Goal: Task Accomplishment & Management: Manage account settings

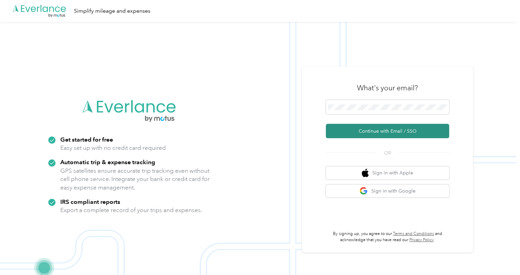
click at [358, 130] on button "Continue with Email / SSO" at bounding box center [387, 131] width 123 height 14
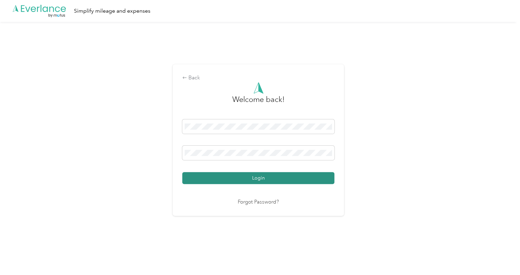
click at [238, 175] on button "Login" at bounding box center [258, 178] width 152 height 12
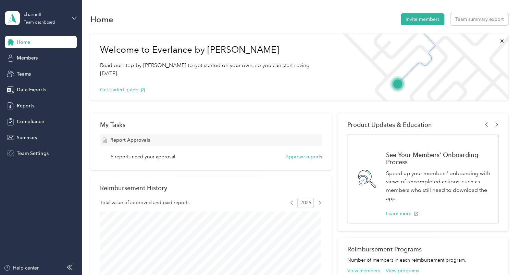
click at [71, 19] on div "cbarnett Team dashboard" at bounding box center [41, 18] width 72 height 24
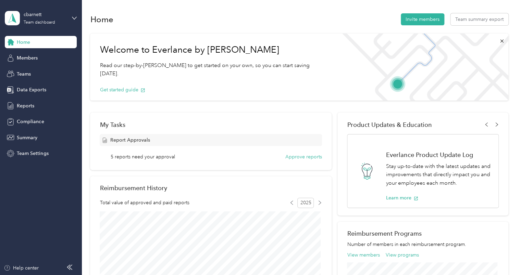
click at [158, 14] on div "Home Invite members Team summary export" at bounding box center [299, 19] width 418 height 14
click at [295, 155] on button "Approve reports" at bounding box center [303, 156] width 37 height 7
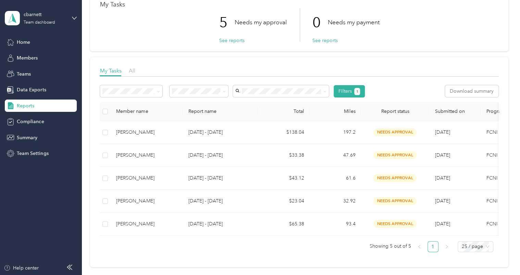
scroll to position [45, 0]
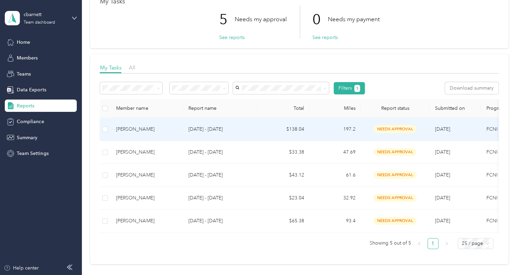
click at [237, 131] on p "[DATE] - [DATE]" at bounding box center [220, 130] width 64 height 8
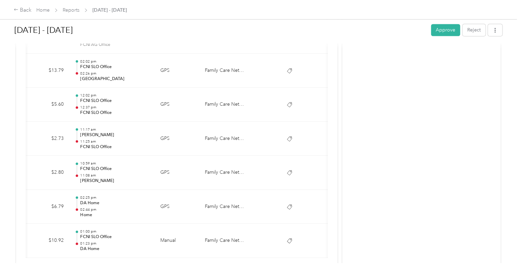
scroll to position [589, 0]
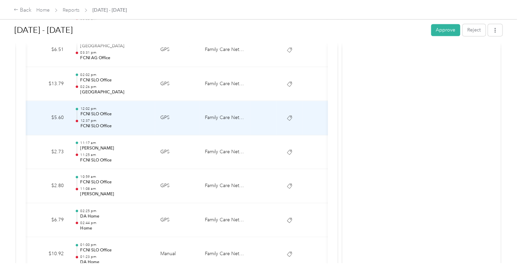
click at [133, 121] on p "12:37 pm" at bounding box center [114, 121] width 69 height 5
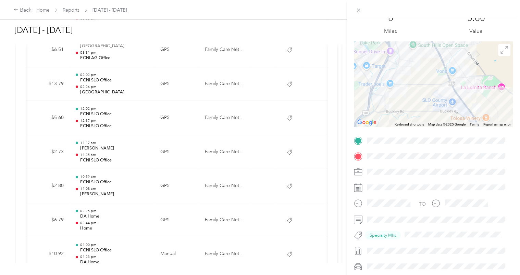
scroll to position [0, 0]
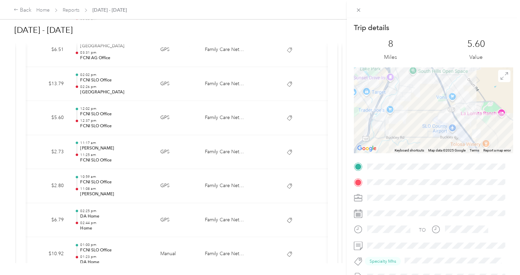
click at [403, 89] on div at bounding box center [433, 110] width 159 height 86
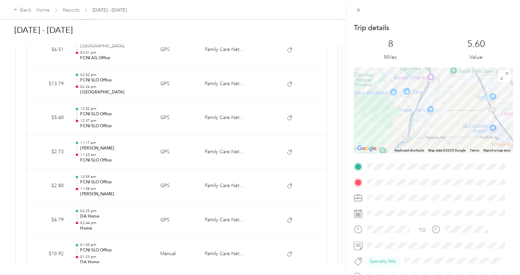
click at [127, 262] on div "Trip details This trip cannot be edited because it is either under review, appr…" at bounding box center [260, 137] width 520 height 275
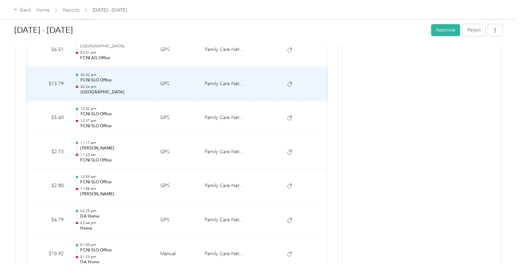
click at [41, 71] on td "$13.79" at bounding box center [48, 84] width 41 height 34
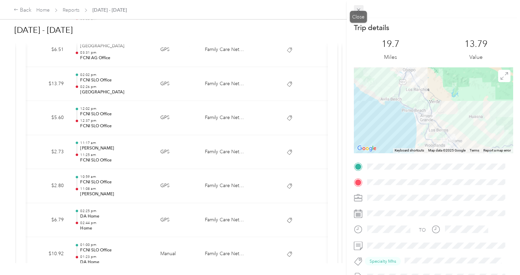
click at [358, 8] on icon at bounding box center [359, 10] width 6 height 6
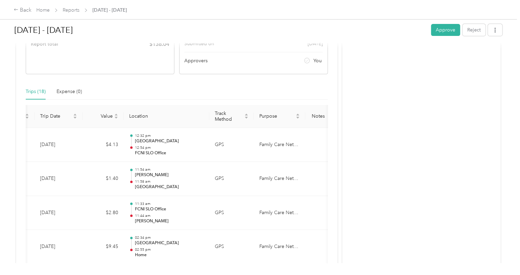
scroll to position [115, 0]
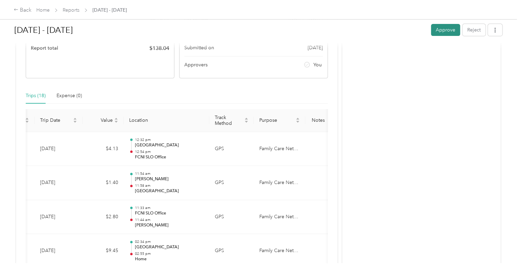
click at [441, 30] on button "Approve" at bounding box center [445, 30] width 29 height 12
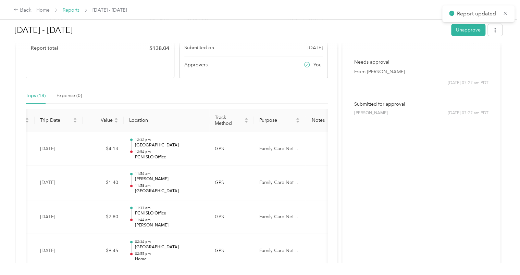
click at [77, 9] on link "Reports" at bounding box center [71, 10] width 17 height 6
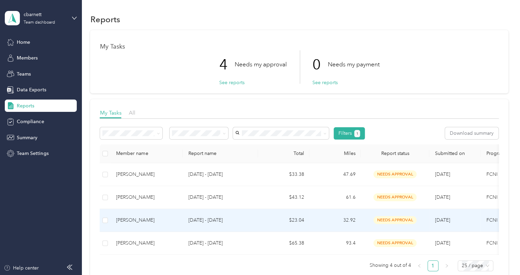
click at [192, 223] on p "[DATE] - [DATE]" at bounding box center [220, 221] width 64 height 8
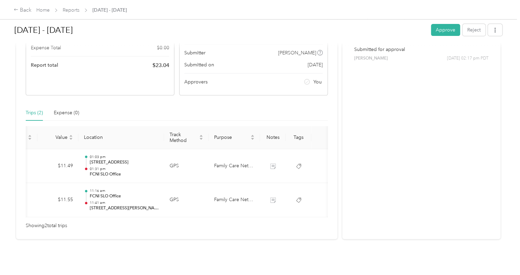
scroll to position [0, 90]
click at [443, 28] on button "Approve" at bounding box center [445, 30] width 29 height 12
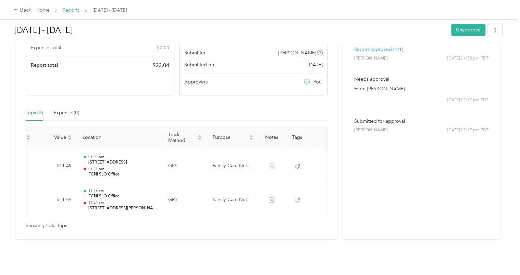
click at [70, 10] on link "Reports" at bounding box center [71, 10] width 17 height 6
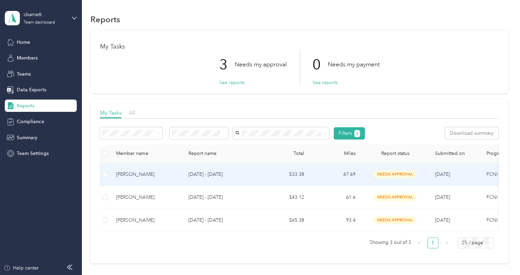
click at [206, 176] on p "[DATE] - [DATE]" at bounding box center [220, 175] width 64 height 8
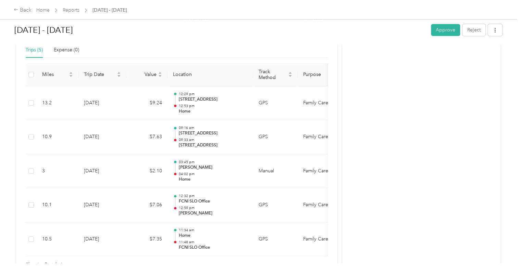
scroll to position [159, 0]
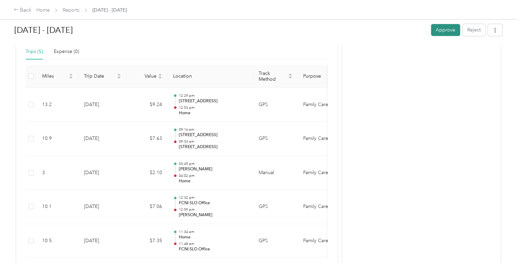
click at [445, 32] on button "Approve" at bounding box center [445, 30] width 29 height 12
click at [70, 10] on link "Reports" at bounding box center [71, 10] width 17 height 6
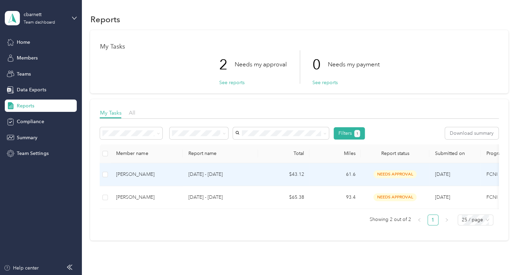
click at [159, 173] on div "[PERSON_NAME]" at bounding box center [146, 175] width 61 height 8
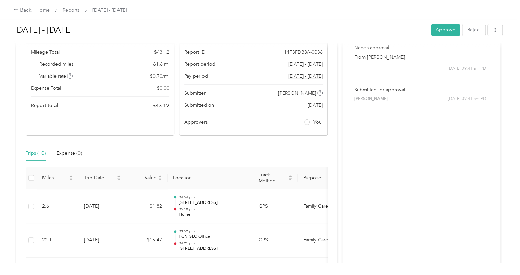
scroll to position [373, 0]
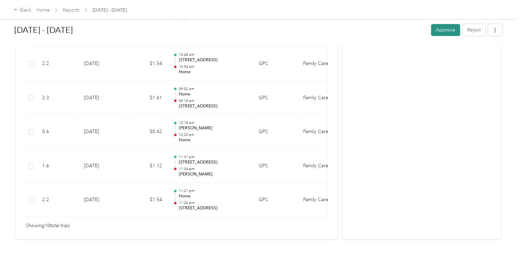
click at [443, 25] on button "Approve" at bounding box center [445, 30] width 29 height 12
click at [73, 11] on link "Reports" at bounding box center [71, 10] width 17 height 6
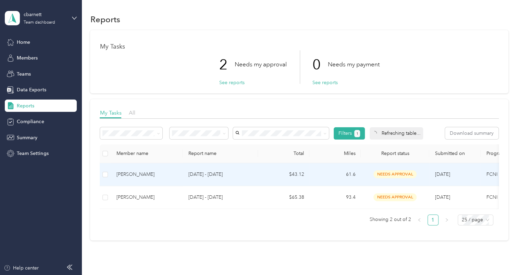
click at [152, 178] on div "[PERSON_NAME]" at bounding box center [146, 175] width 61 height 8
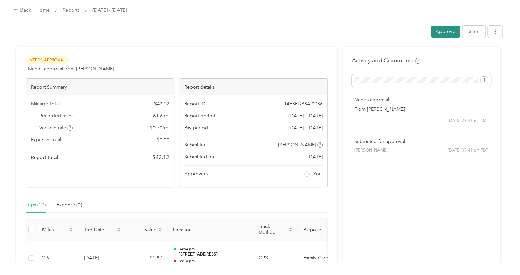
click at [440, 32] on button "Approve" at bounding box center [445, 32] width 29 height 12
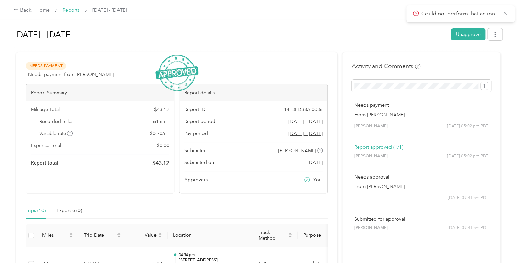
click at [69, 11] on link "Reports" at bounding box center [71, 10] width 17 height 6
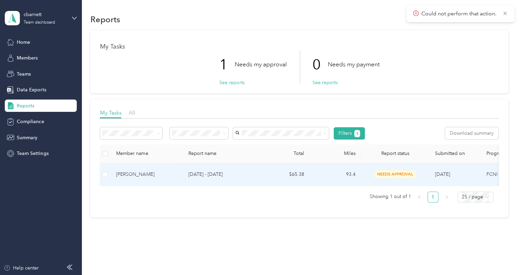
click at [147, 174] on div "[PERSON_NAME]" at bounding box center [146, 175] width 61 height 8
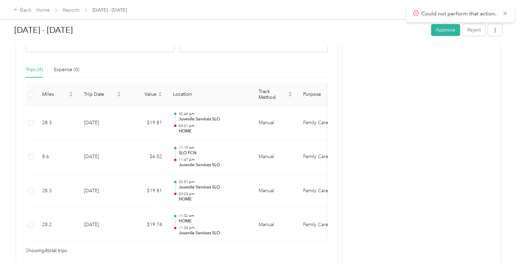
scroll to position [151, 0]
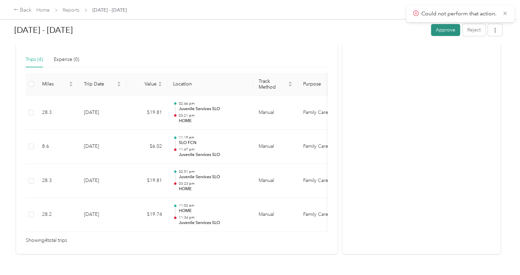
click at [441, 29] on button "Approve" at bounding box center [445, 30] width 29 height 12
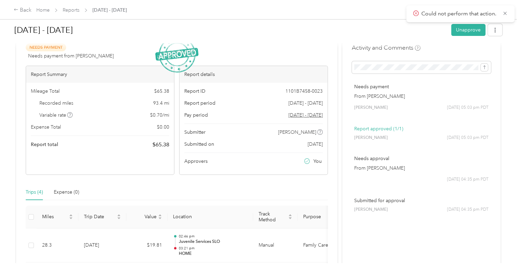
scroll to position [11, 0]
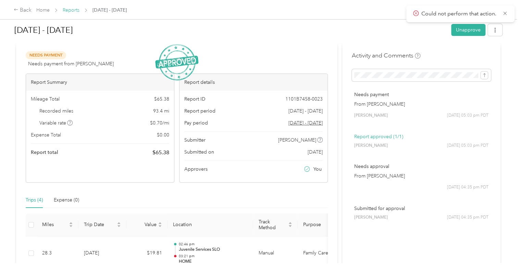
click at [70, 12] on link "Reports" at bounding box center [71, 10] width 17 height 6
